Goal: Information Seeking & Learning: Get advice/opinions

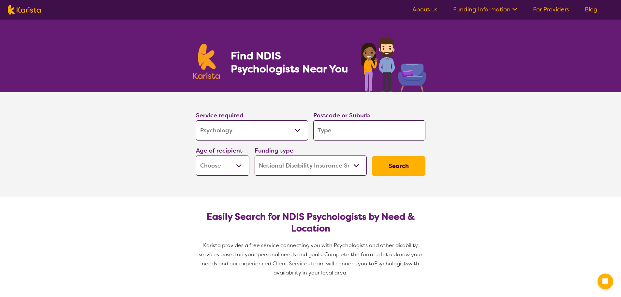
select select "Psychology"
select select "NDIS"
select select "Psychology"
select select "NDIS"
click at [338, 129] on input "search" at bounding box center [369, 130] width 112 height 20
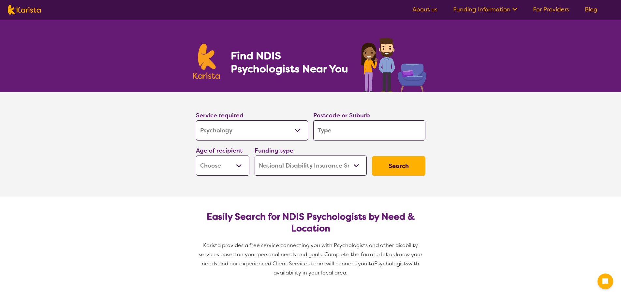
type input "2"
type input "2w"
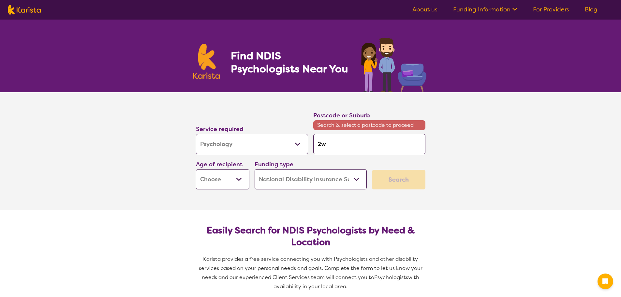
type input "2wa"
type input "2w"
type input "2"
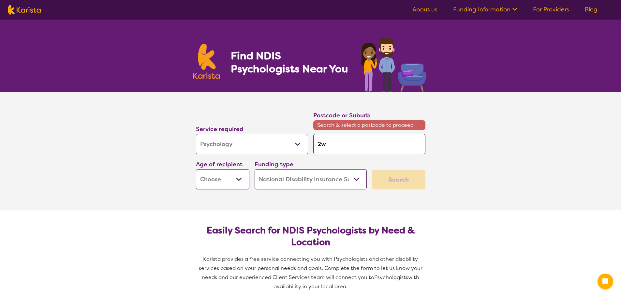
type input "2"
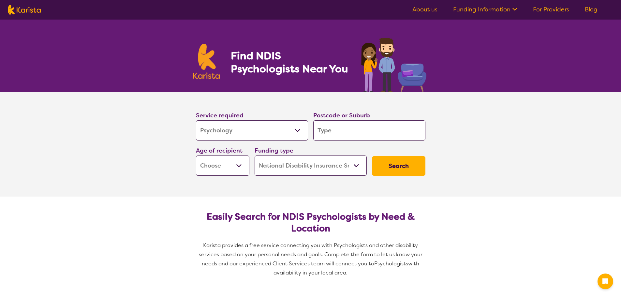
type input "w"
type input "wa"
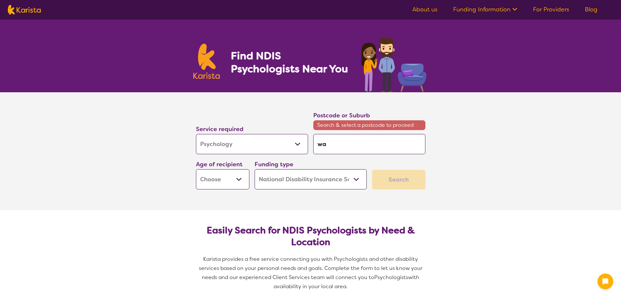
type input "wal"
type input "wall"
type input "[PERSON_NAME]"
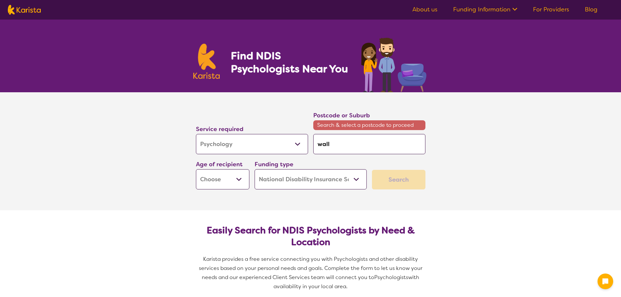
type input "[PERSON_NAME]"
type input "walloo"
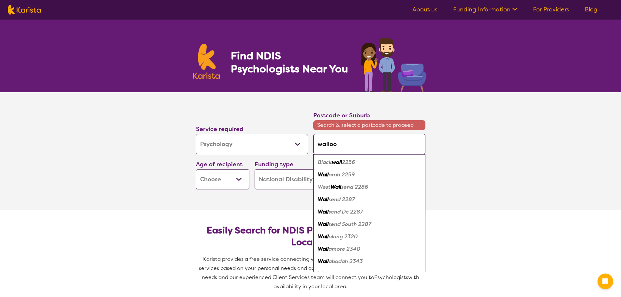
type input "walloon"
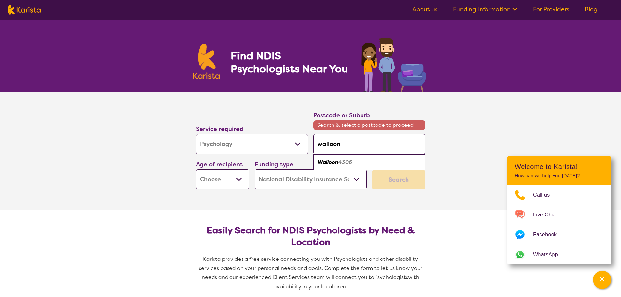
click at [326, 157] on div "Walloon 4306" at bounding box center [370, 162] width 106 height 12
type input "4306"
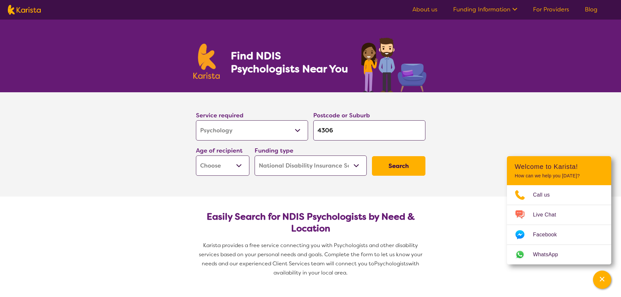
click at [234, 165] on select "Early Childhood - 0 to 9 Child - 10 to 11 Adolescent - 12 to 17 Adult - 18 to 6…" at bounding box center [222, 166] width 53 height 20
select select "CH"
click at [196, 156] on select "Early Childhood - 0 to 9 Child - 10 to 11 Adolescent - 12 to 17 Adult - 18 to 6…" at bounding box center [222, 166] width 53 height 20
select select "CH"
click at [309, 166] on select "Home Care Package (HCP) National Disability Insurance Scheme (NDIS) I don't know" at bounding box center [311, 166] width 112 height 20
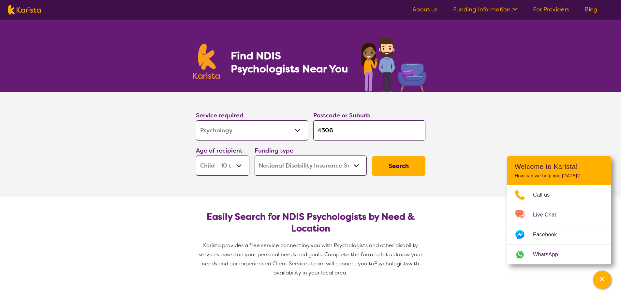
select select "i-don-t-know"
click at [255, 156] on select "Home Care Package (HCP) National Disability Insurance Scheme (NDIS) I don't know" at bounding box center [311, 166] width 112 height 20
select select "i-don-t-know"
click at [411, 166] on button "Search" at bounding box center [398, 166] width 53 height 20
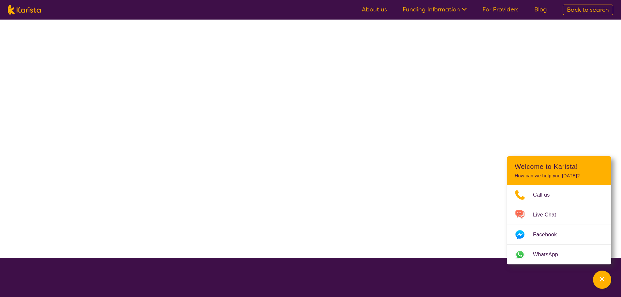
select select "Psychology"
select select "CH"
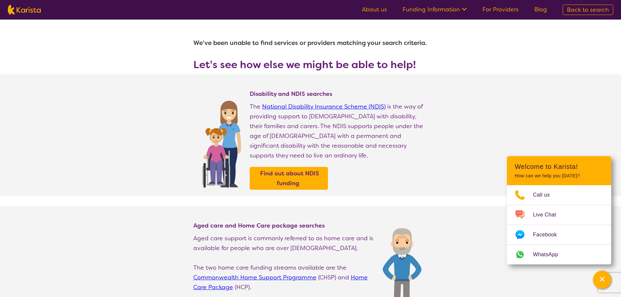
select select "Psychology"
select select "CH"
select select "NDIS"
select select "Psychology"
select select "CH"
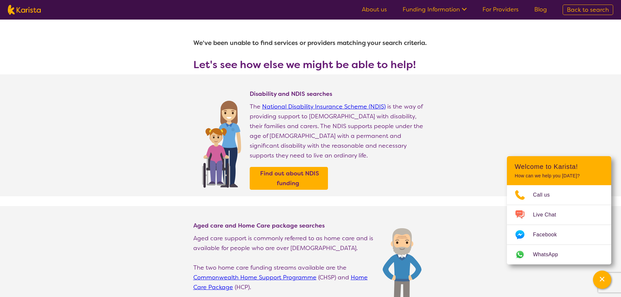
select select "NDIS"
